Goal: Information Seeking & Learning: Learn about a topic

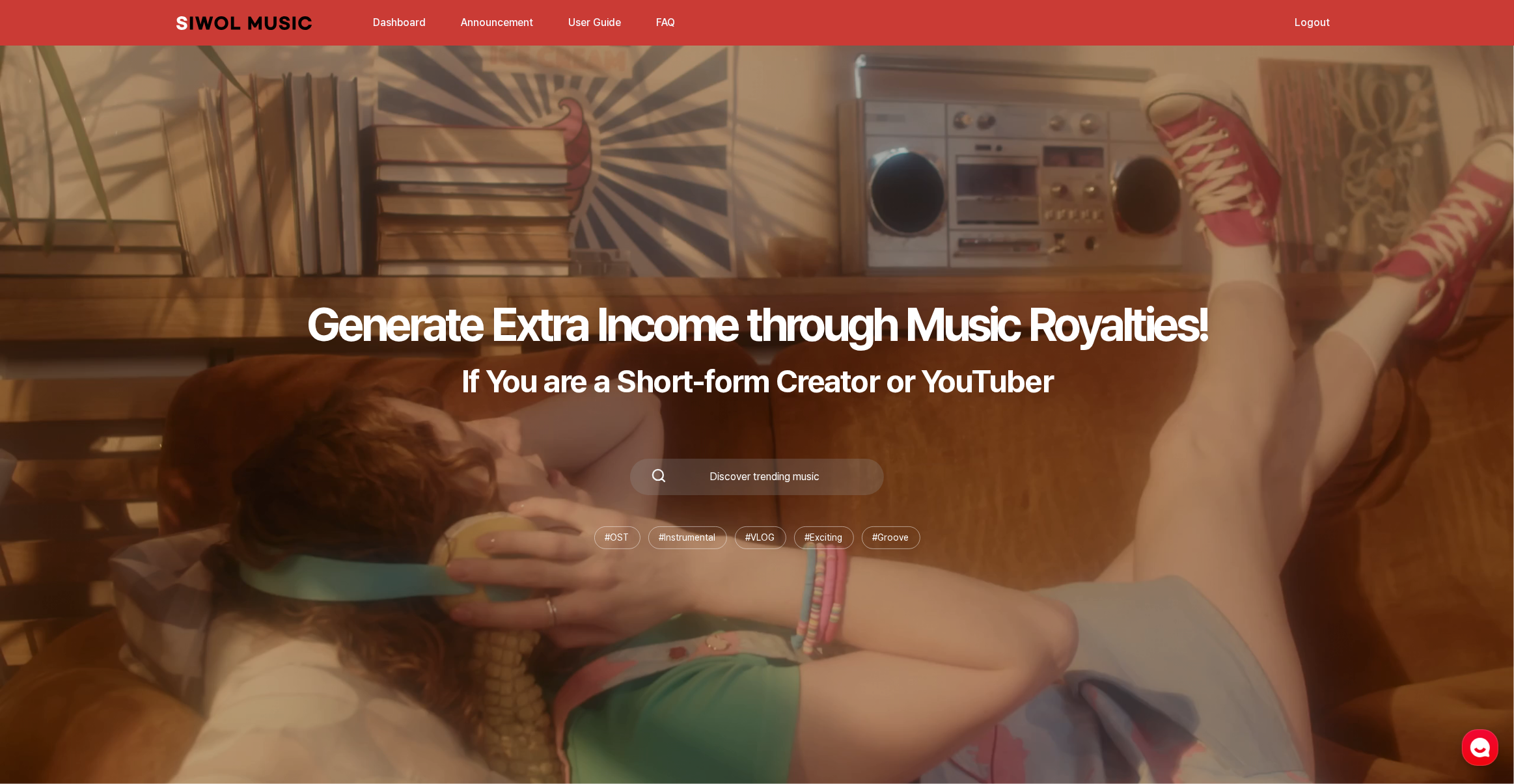
click at [512, 363] on p "If You are a Short-form Creator or YouTuber" at bounding box center [757, 380] width 901 height 37
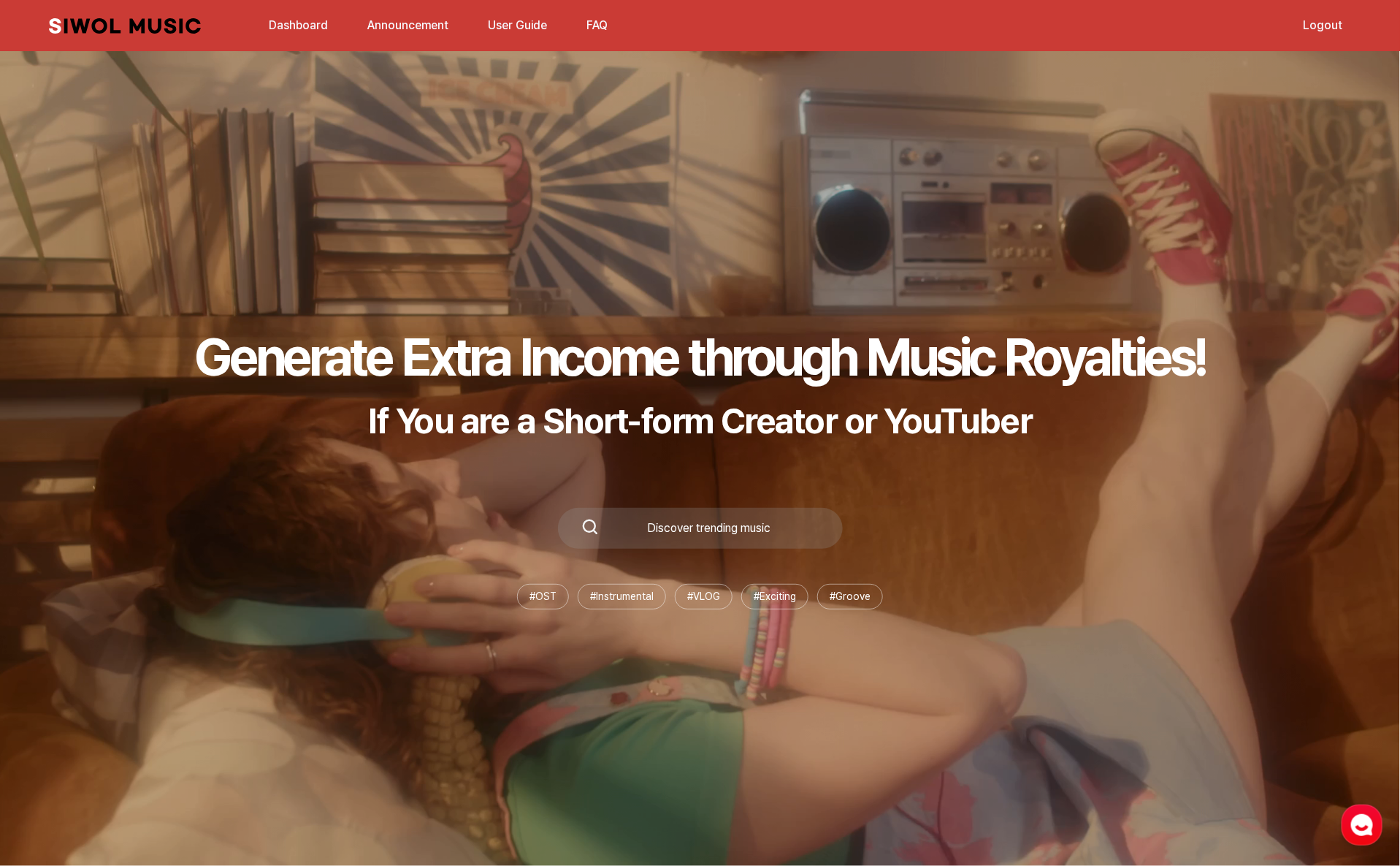
click at [305, 22] on link "Dashboard" at bounding box center [298, 25] width 77 height 31
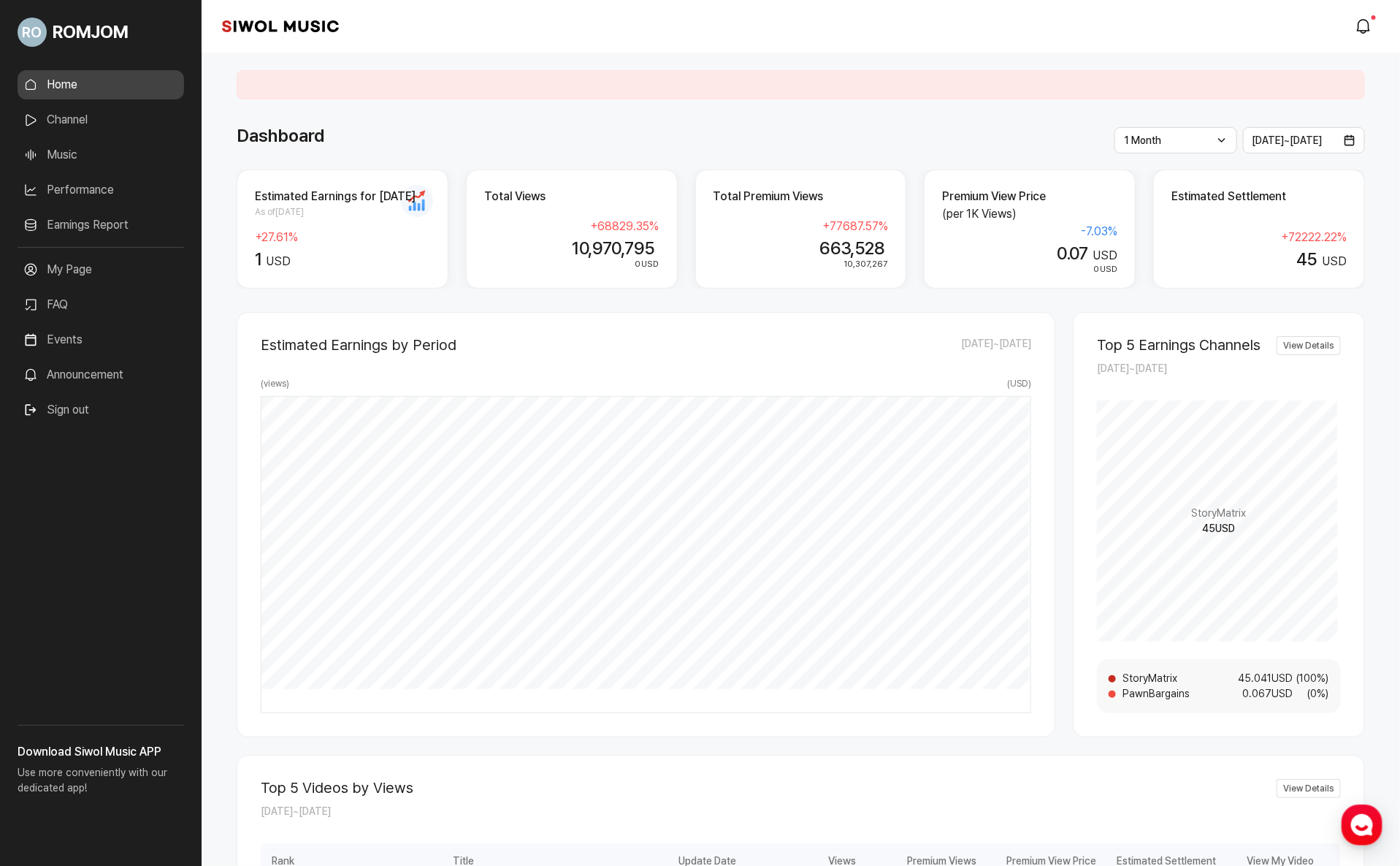
click at [79, 150] on link "Music" at bounding box center [100, 155] width 167 height 29
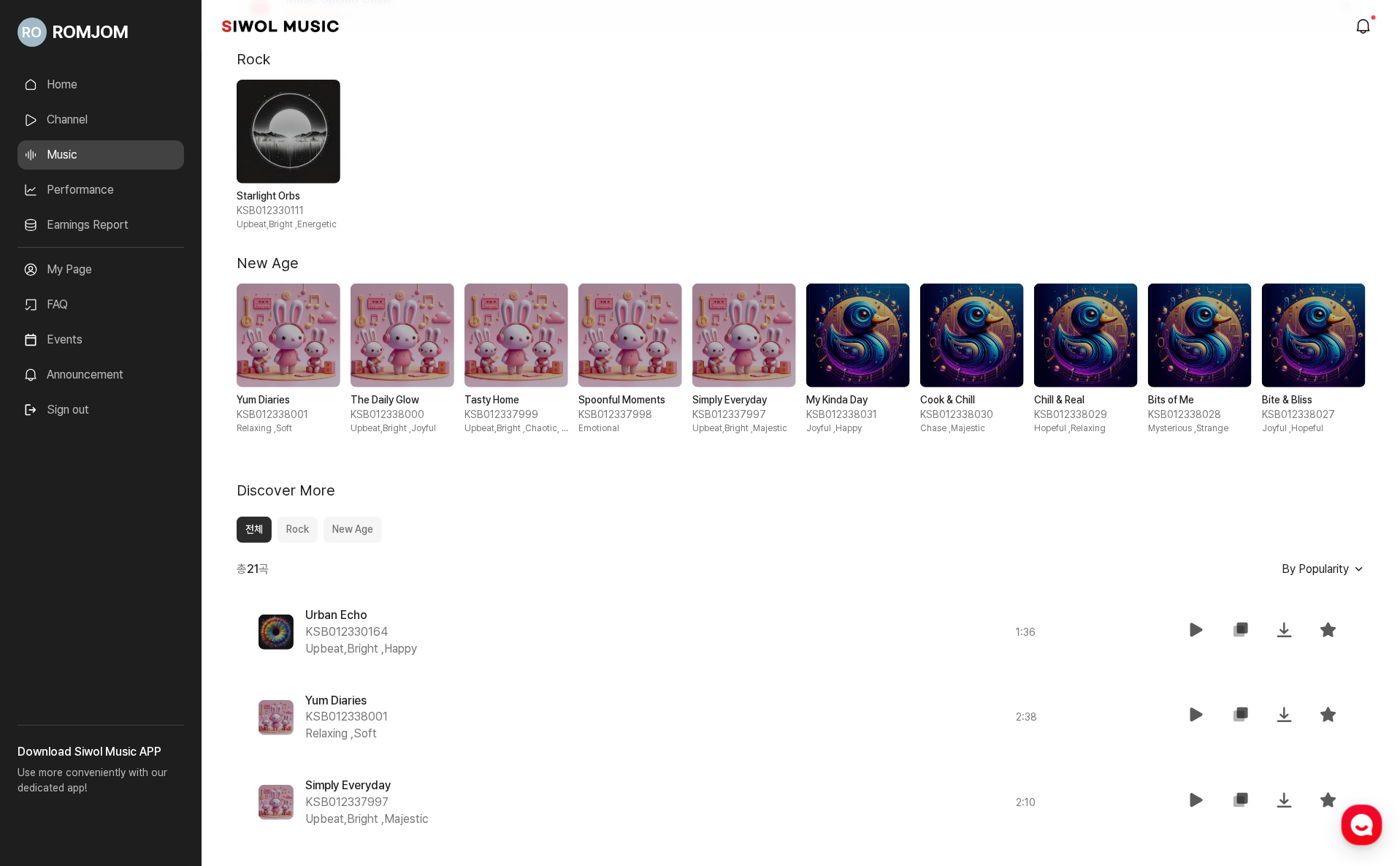
click at [313, 531] on button "Rock" at bounding box center [297, 530] width 40 height 26
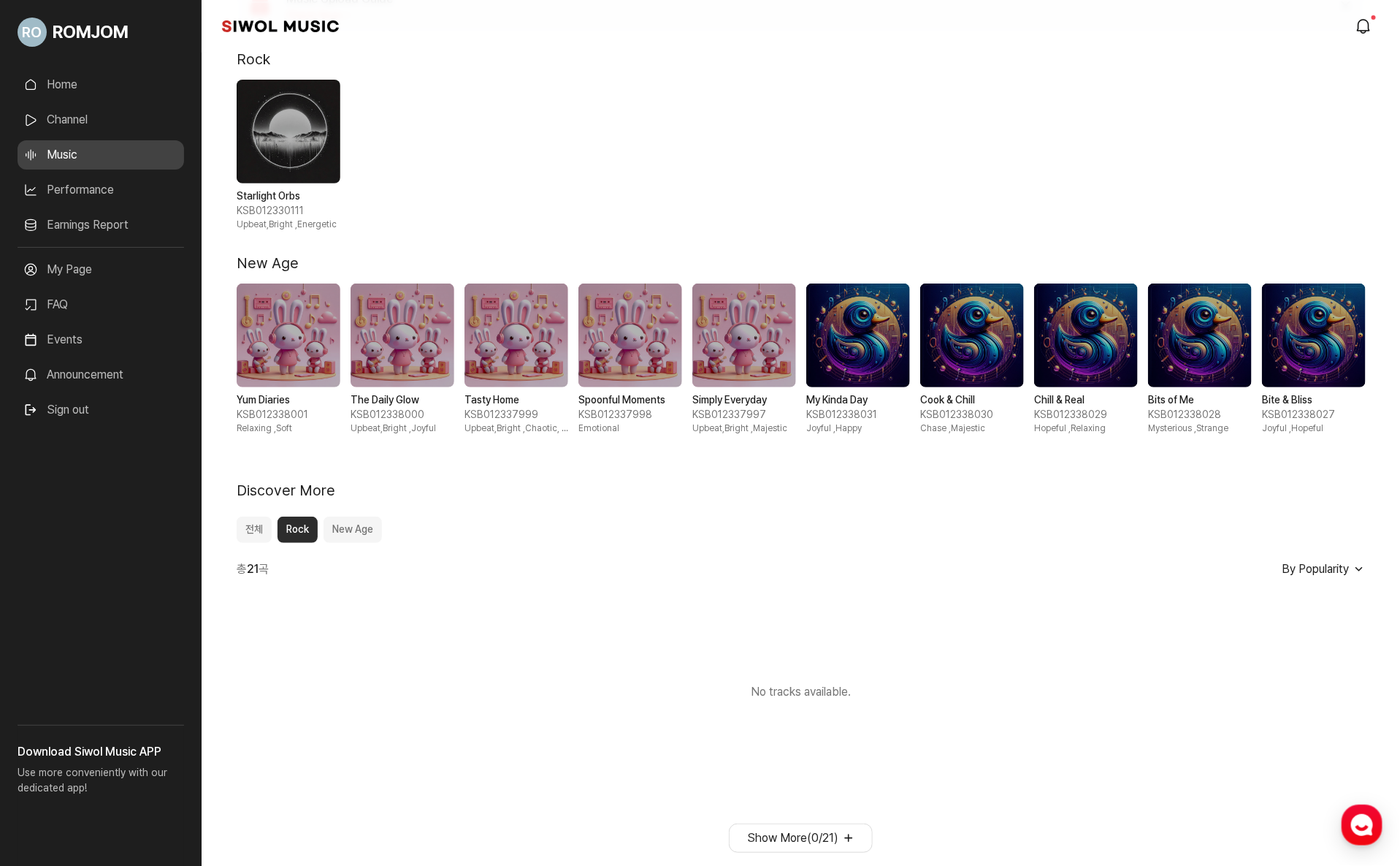
scroll to position [85, 0]
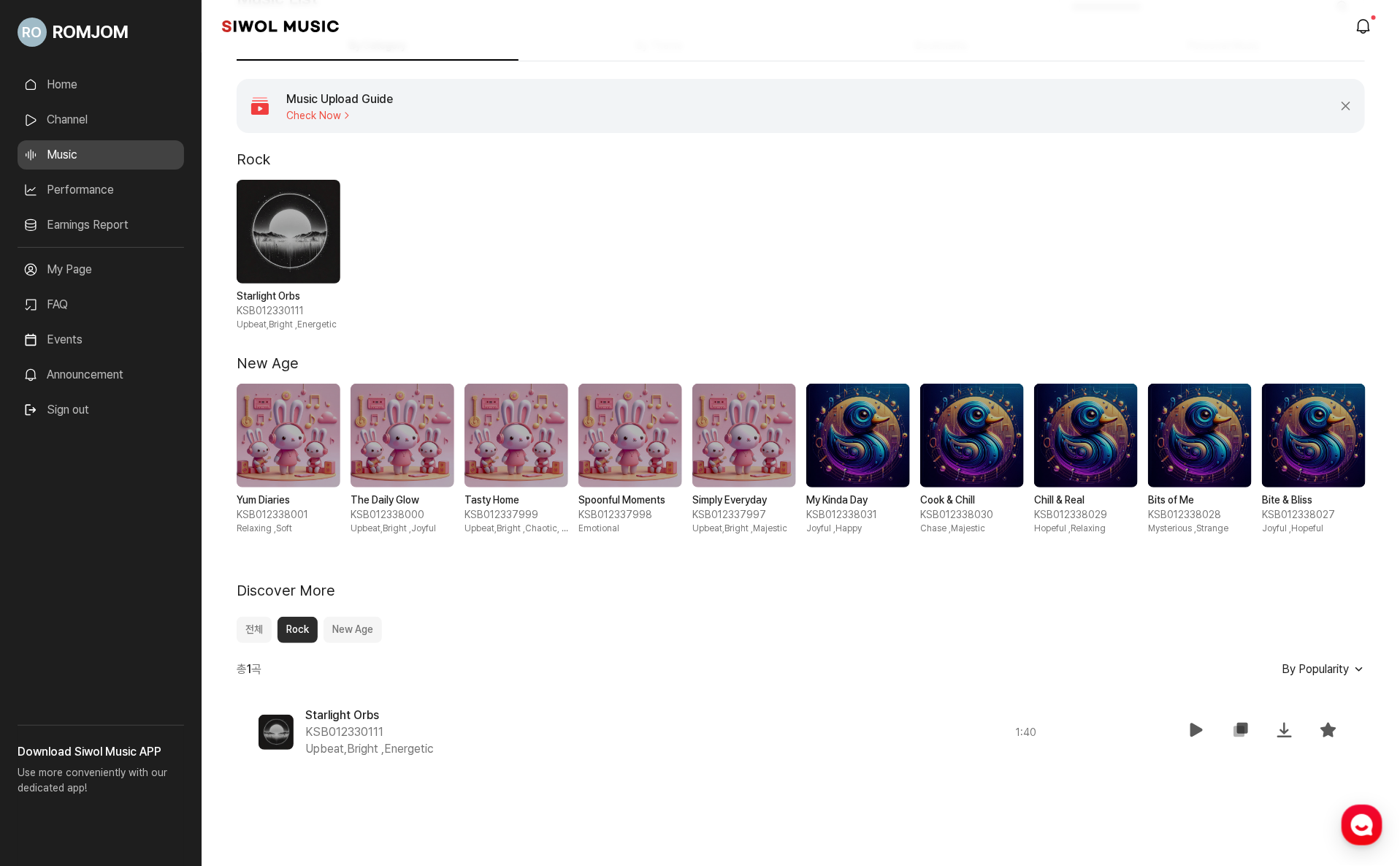
click at [360, 633] on button "New Age" at bounding box center [353, 629] width 58 height 26
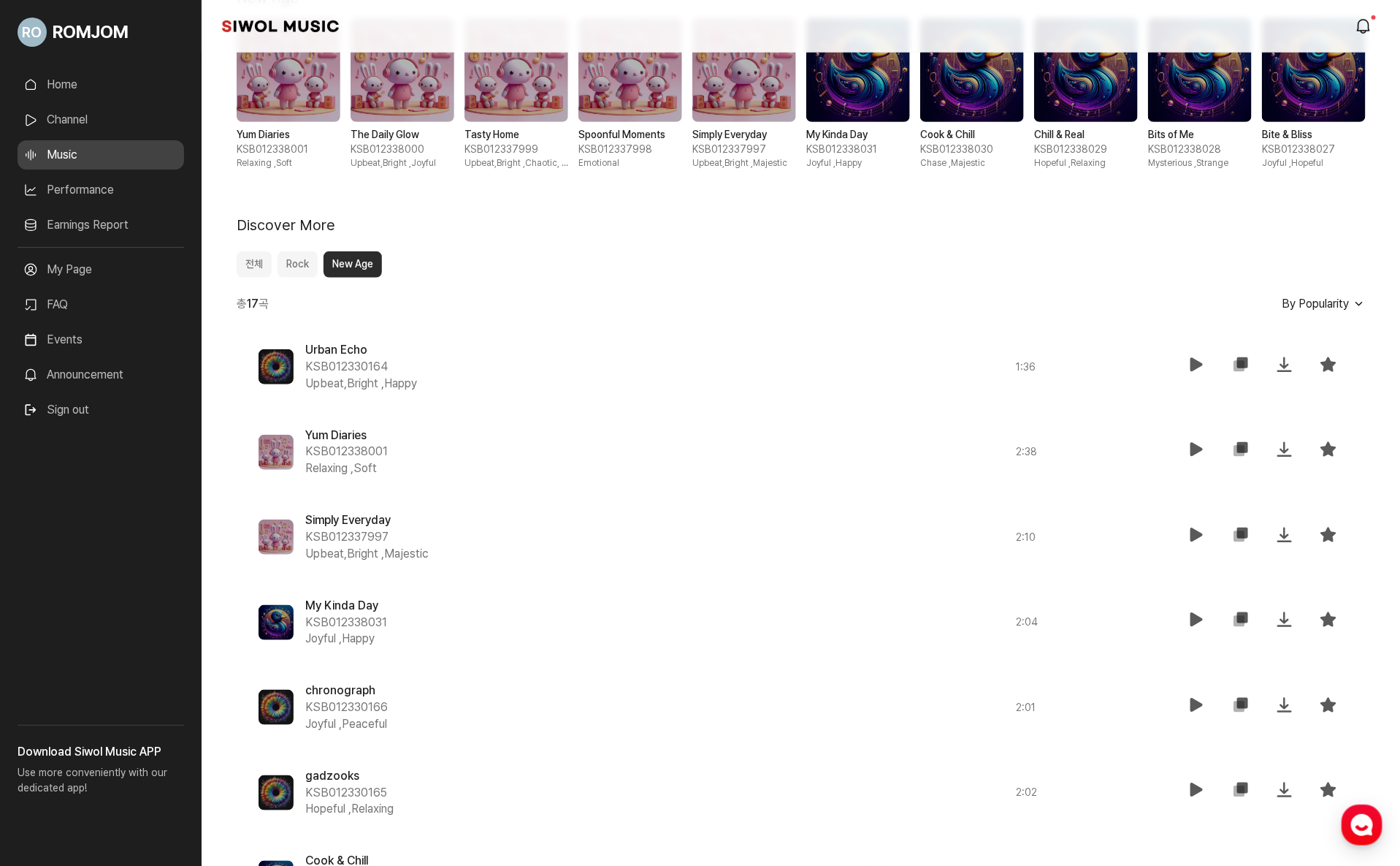
scroll to position [0, 0]
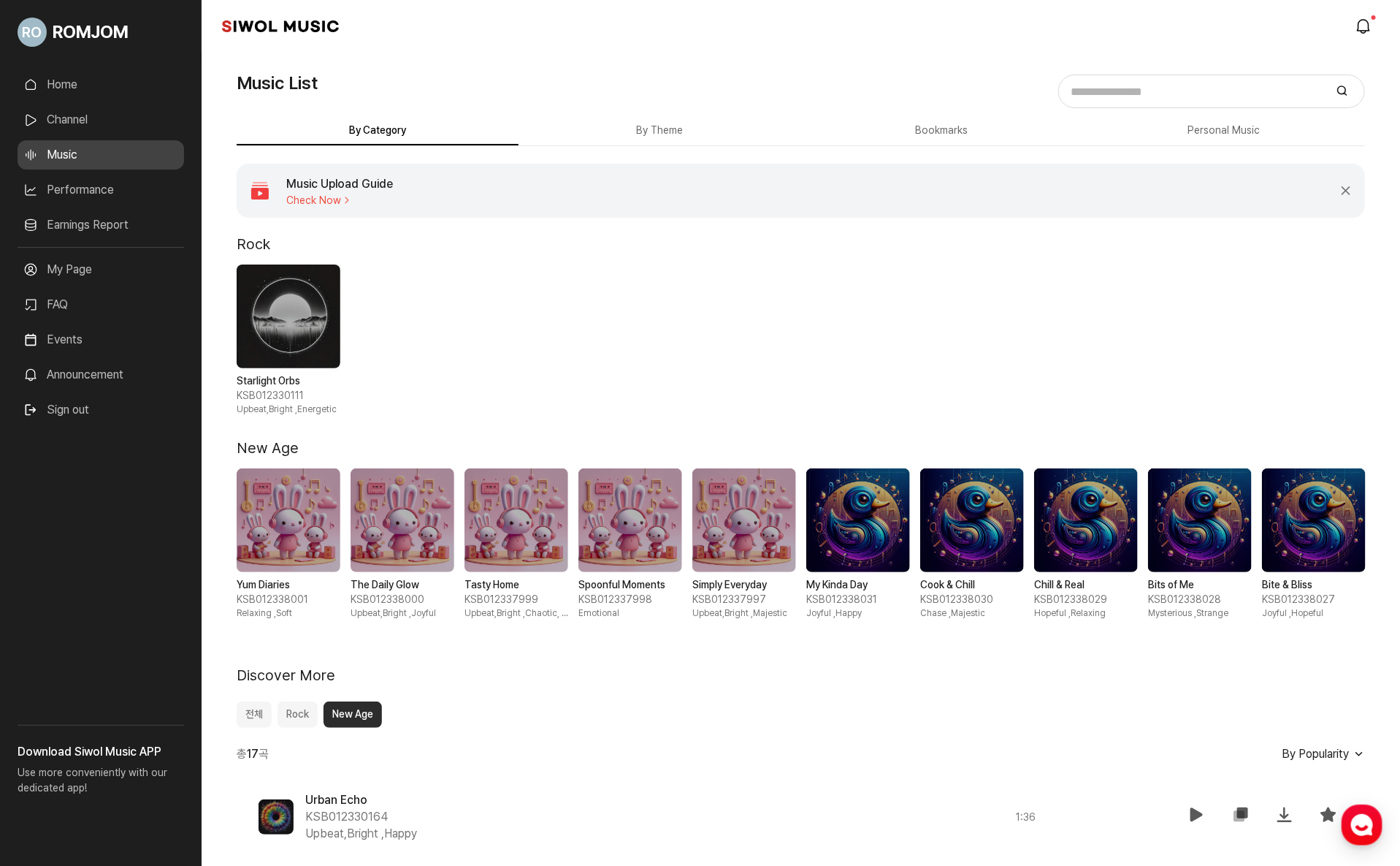
click at [657, 121] on button "By Theme" at bounding box center [659, 131] width 282 height 28
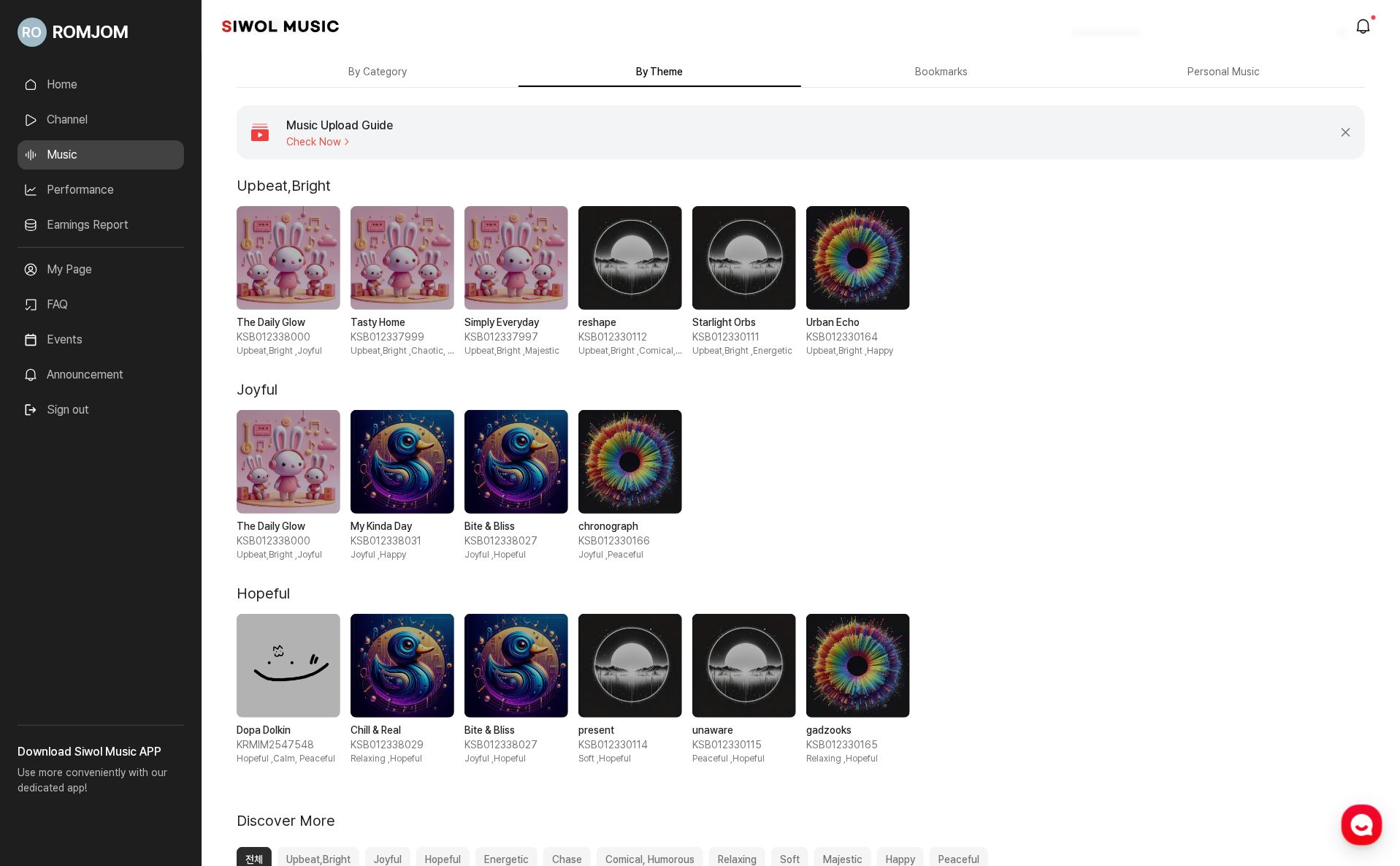
scroll to position [92, 0]
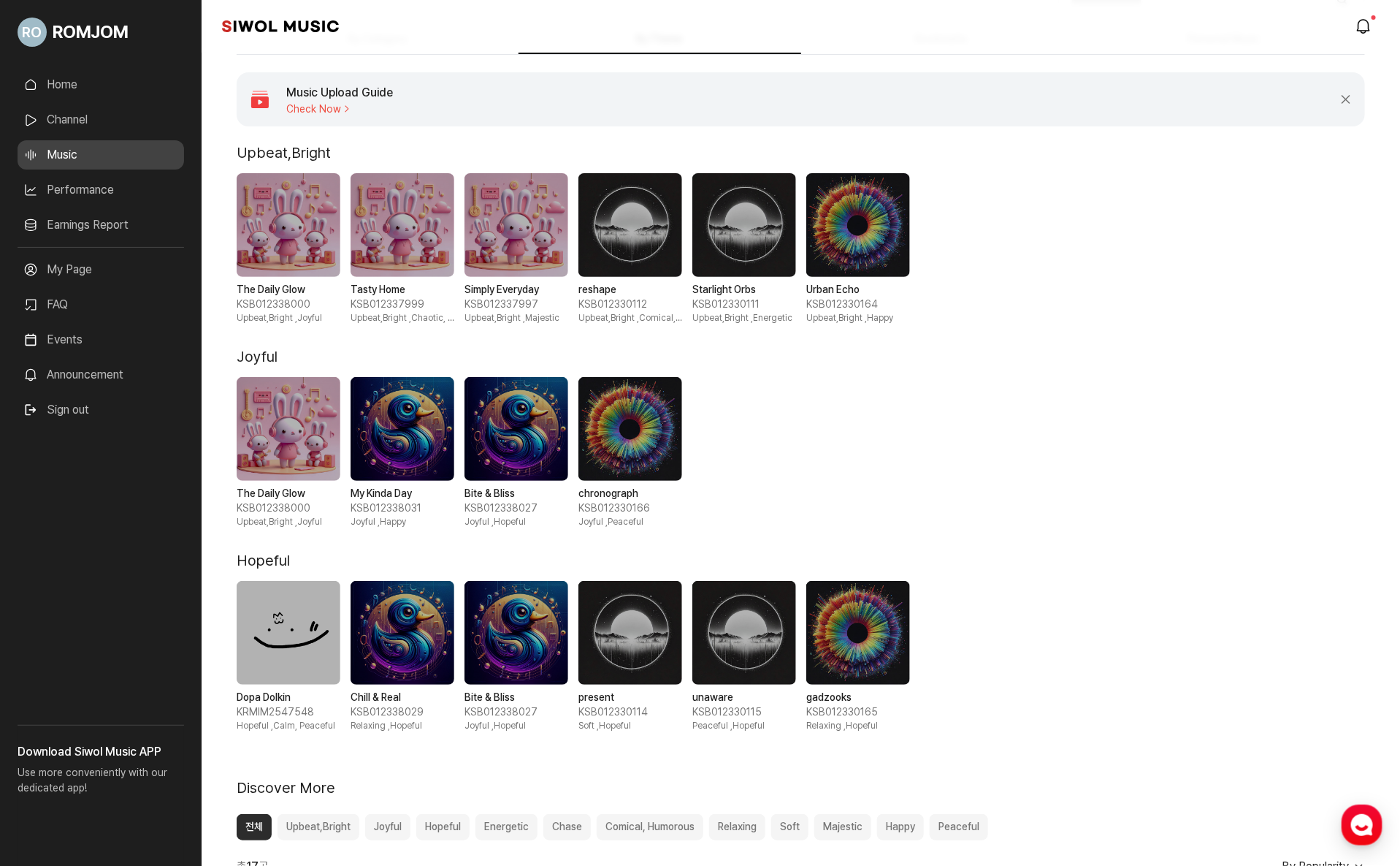
click at [238, 229] on span "1 / 6" at bounding box center [289, 225] width 103 height 103
